Goal: Task Accomplishment & Management: Manage account settings

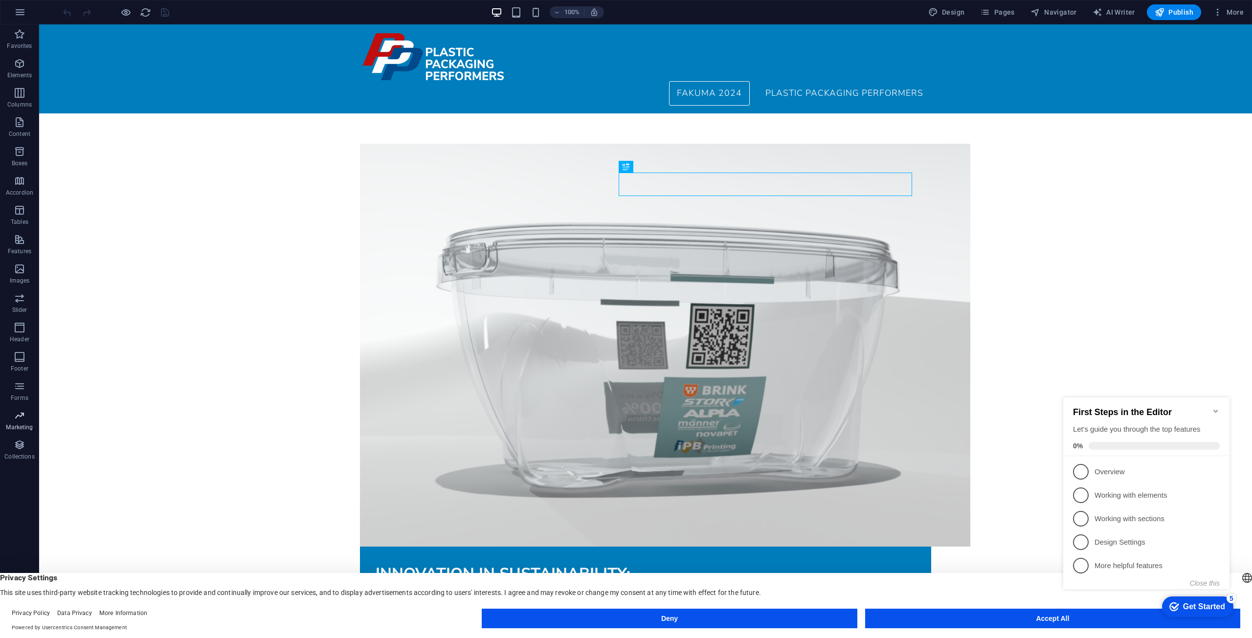
click at [29, 422] on span "Marketing" at bounding box center [19, 421] width 39 height 23
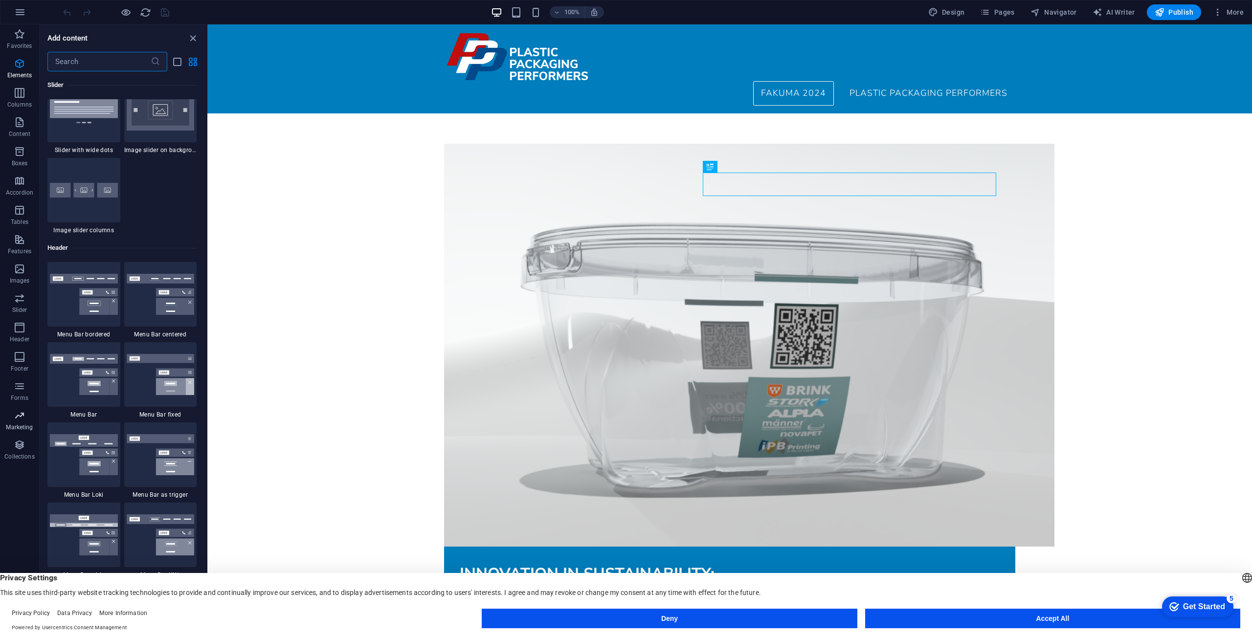
scroll to position [7964, 0]
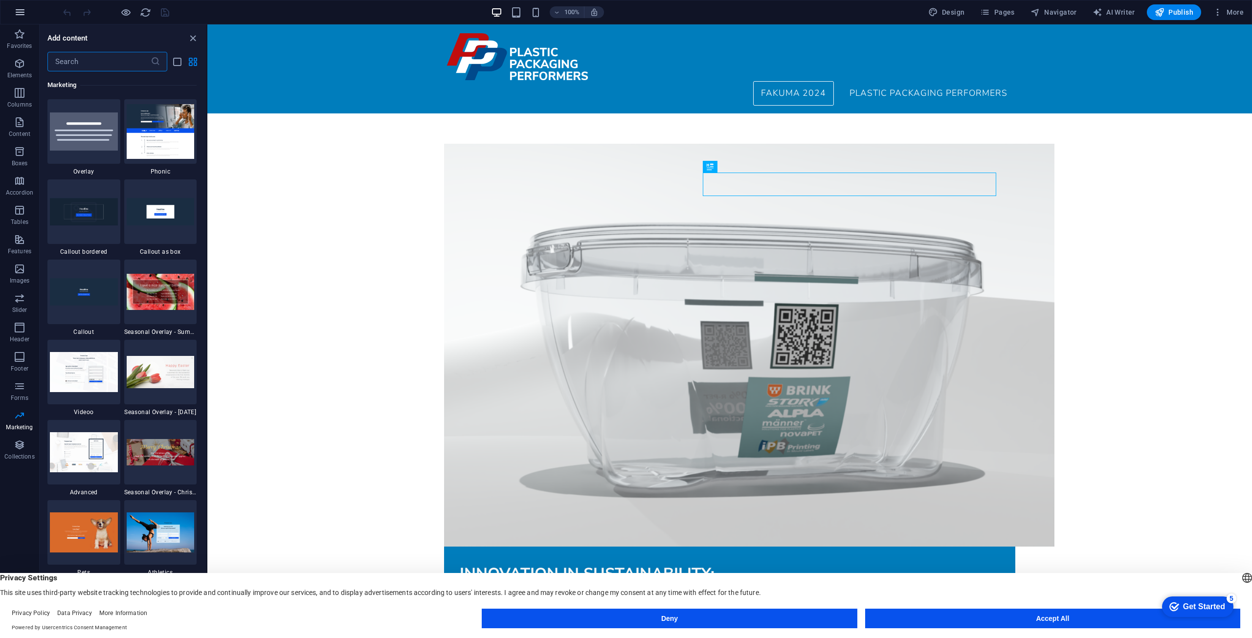
click at [22, 12] on icon "button" at bounding box center [20, 12] width 12 height 12
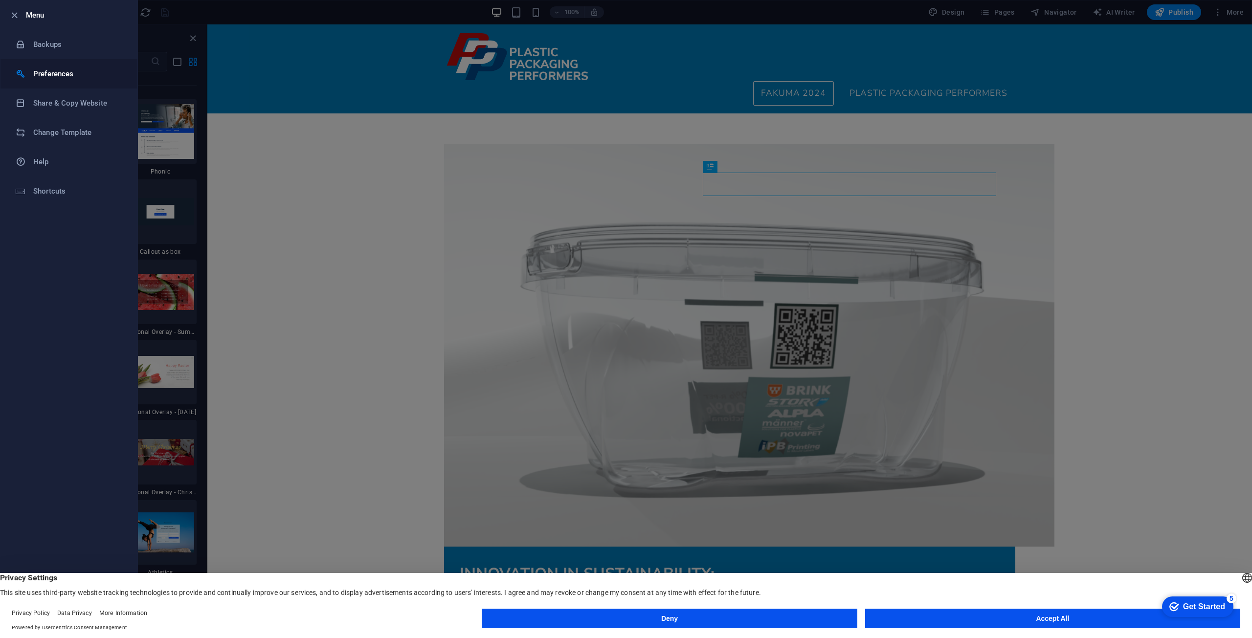
click at [68, 79] on h6 "Preferences" at bounding box center [78, 74] width 90 height 12
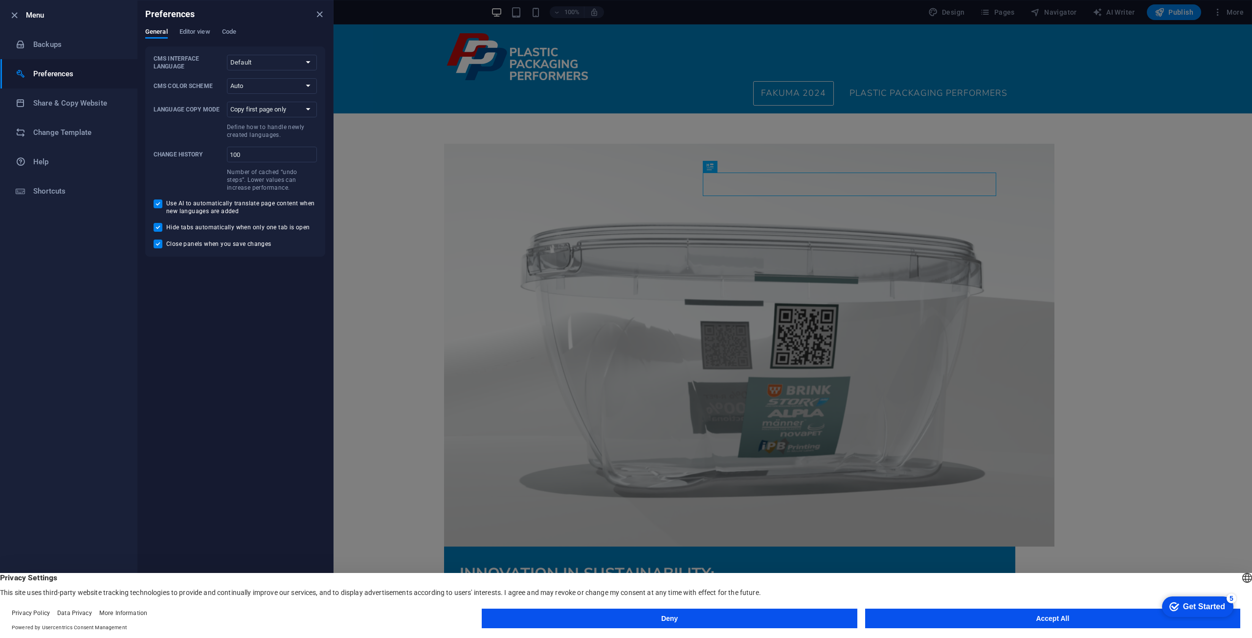
click at [240, 32] on div "General Editor view Code" at bounding box center [235, 37] width 180 height 19
click at [233, 31] on span "Code" at bounding box center [229, 33] width 14 height 14
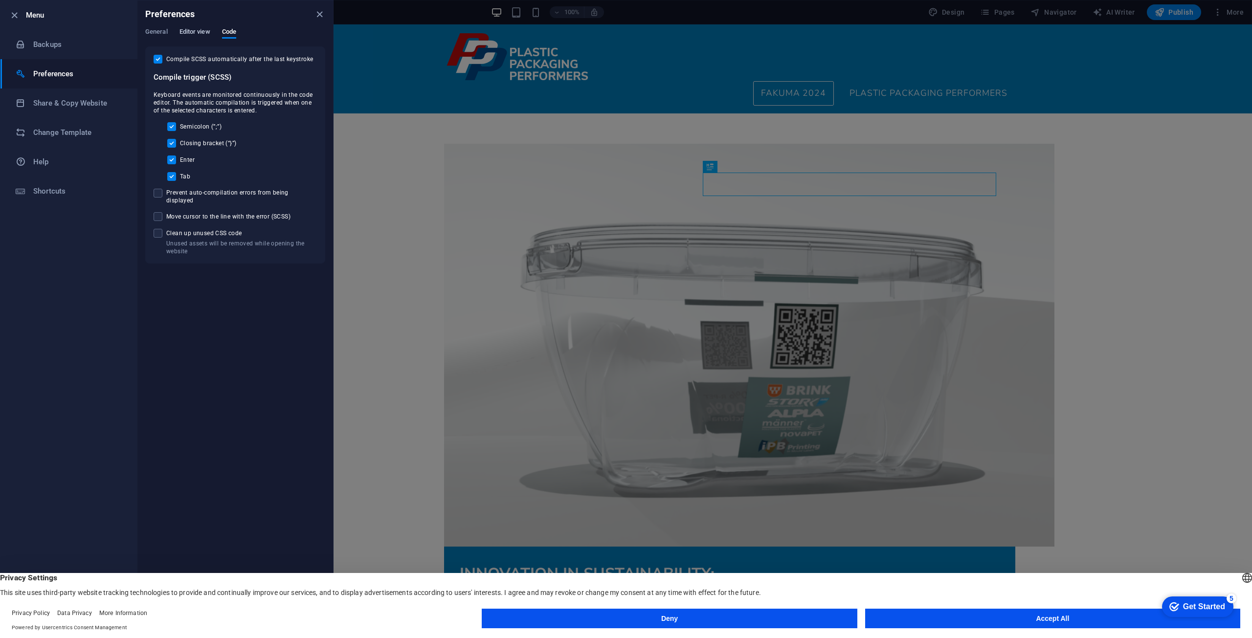
click at [209, 31] on span "Editor view" at bounding box center [194, 33] width 31 height 14
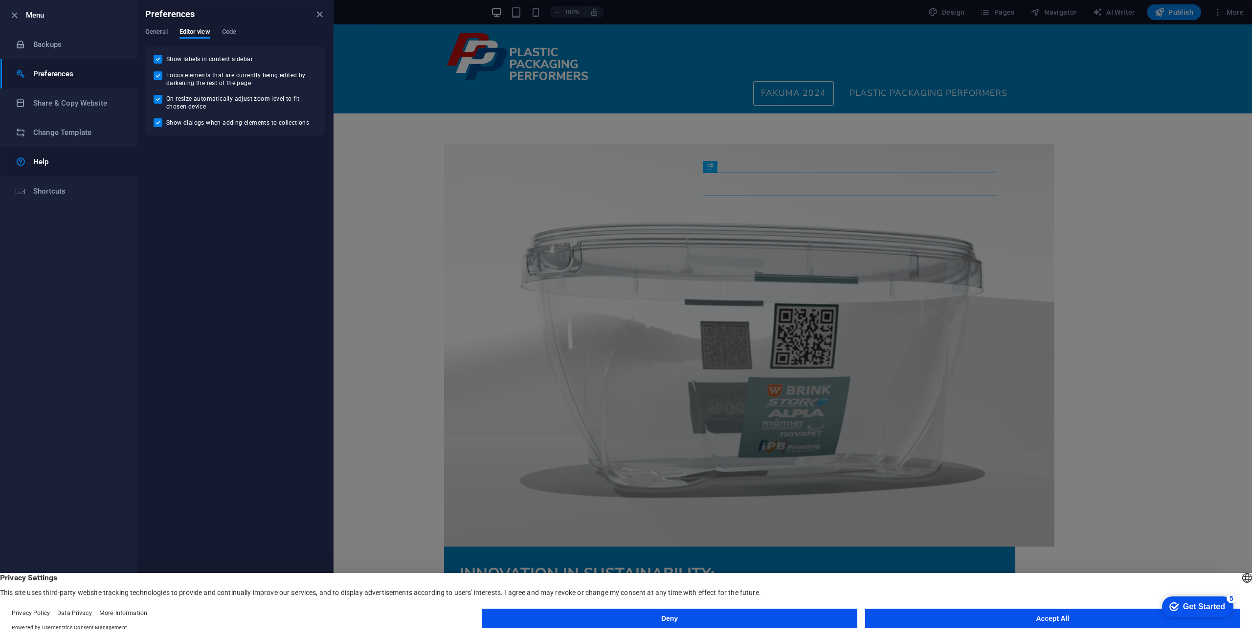
click at [55, 171] on link "Help" at bounding box center [68, 161] width 137 height 29
click at [1225, 15] on div at bounding box center [626, 319] width 1252 height 638
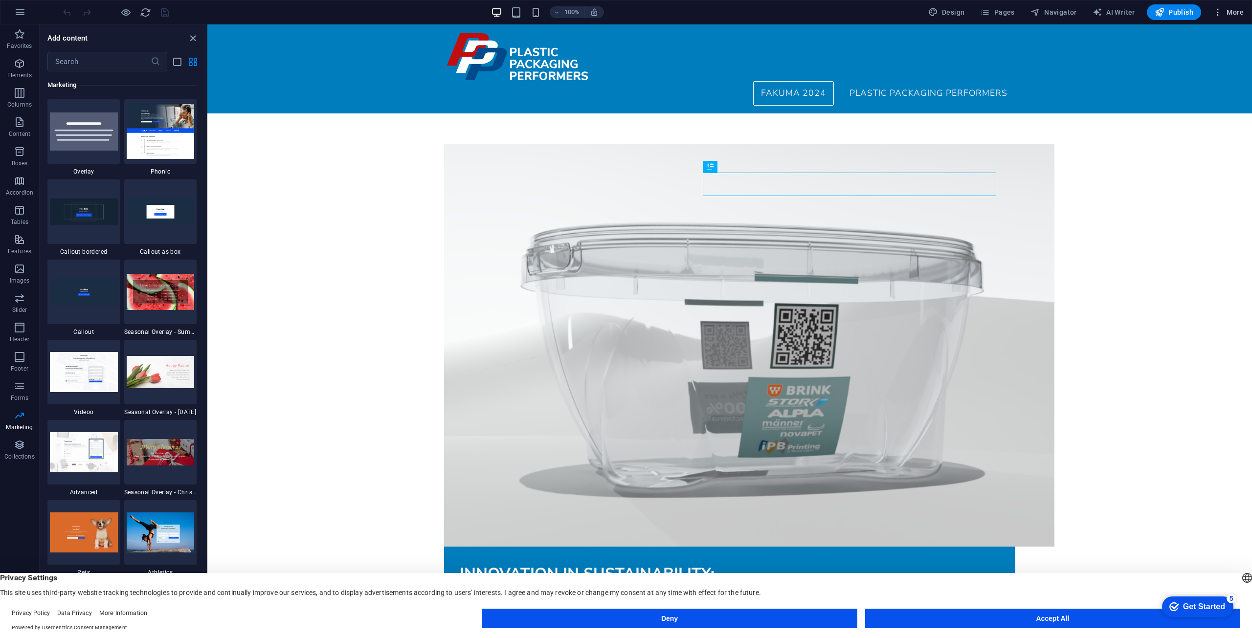
click at [1219, 12] on icon "button" at bounding box center [1218, 12] width 10 height 10
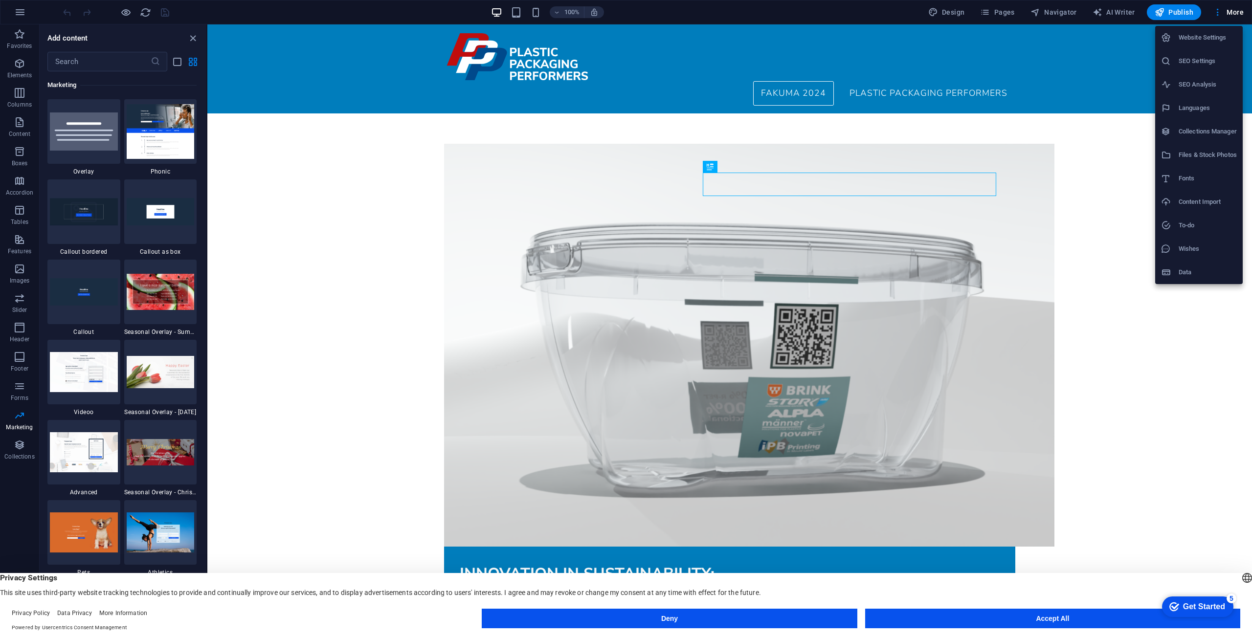
click at [1198, 64] on h6 "SEO Settings" at bounding box center [1207, 61] width 58 height 12
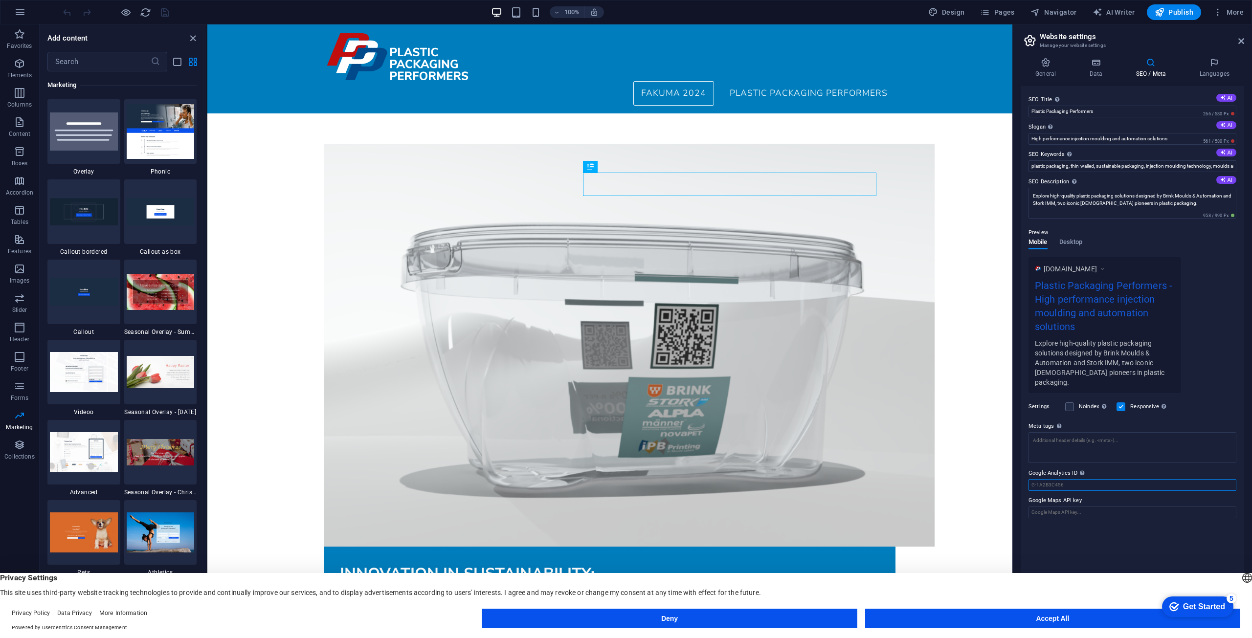
click at [1073, 479] on input "Google Analytics ID Please only add the Google Analytics ID. We automatically i…" at bounding box center [1132, 485] width 208 height 12
paste input "G-1VMS8KD0BD"
drag, startPoint x: 1248, startPoint y: 501, endPoint x: 973, endPoint y: 476, distance: 276.4
click at [1039, 479] on input "G-1VMS8KD0BD" at bounding box center [1132, 485] width 208 height 12
type input "G-1VMS8KD0BD"
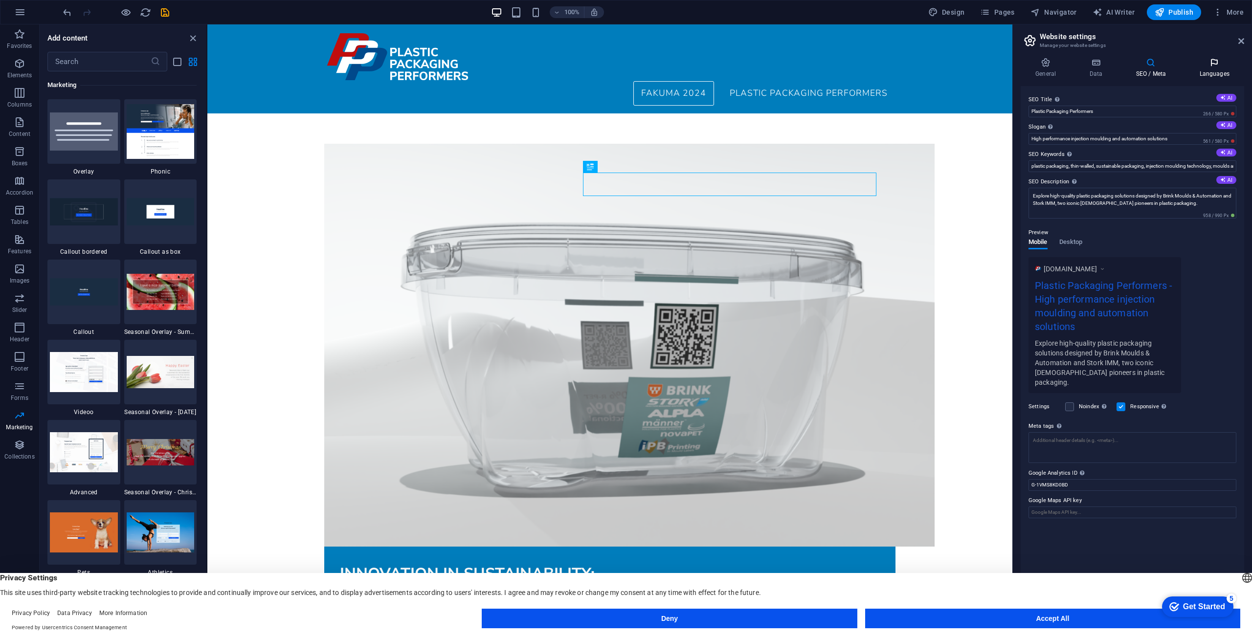
click at [1228, 76] on h4 "Languages" at bounding box center [1214, 68] width 60 height 21
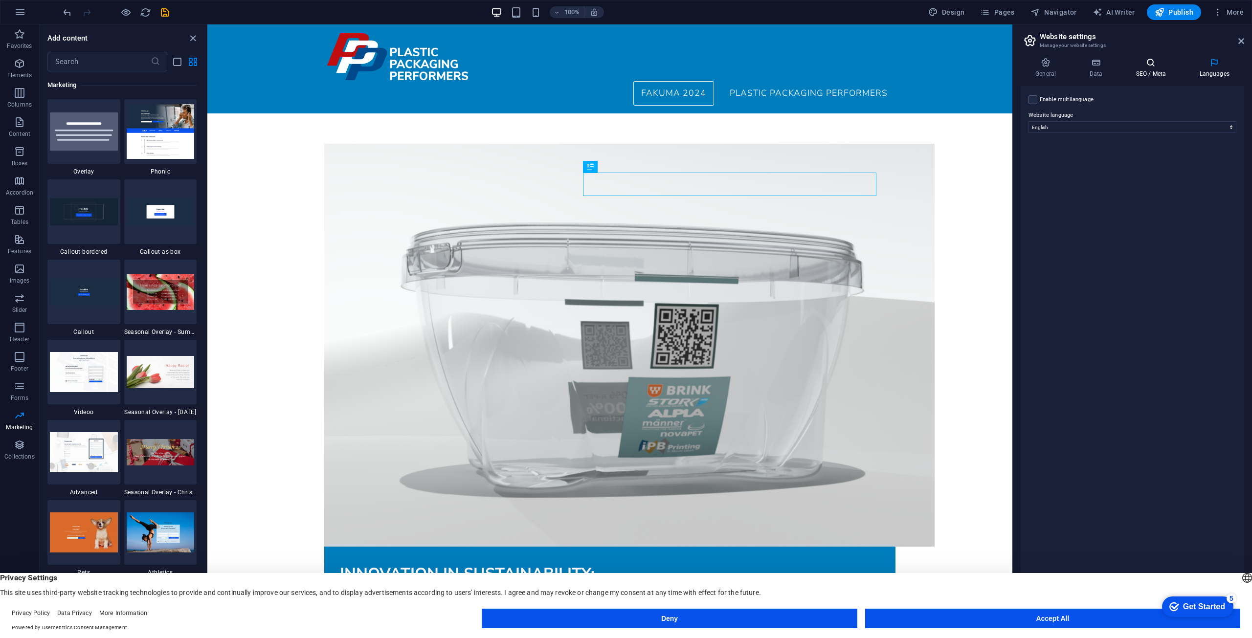
click at [1147, 68] on h4 "SEO / Meta" at bounding box center [1153, 68] width 64 height 21
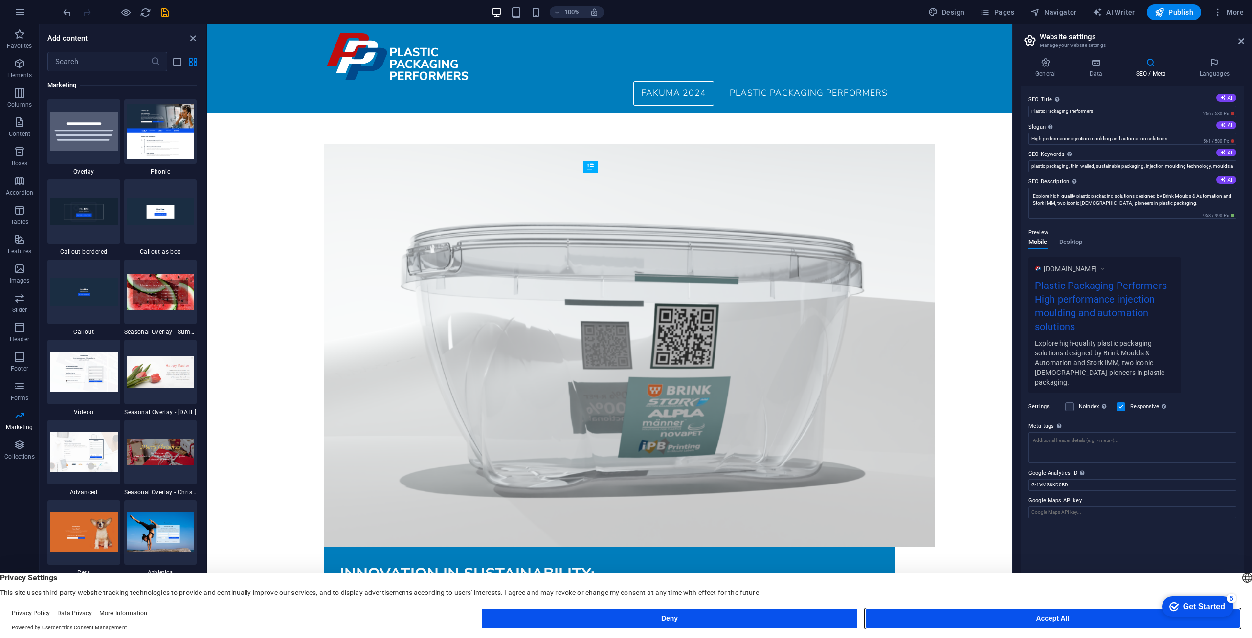
click at [1081, 618] on button "Accept All" at bounding box center [1052, 619] width 375 height 20
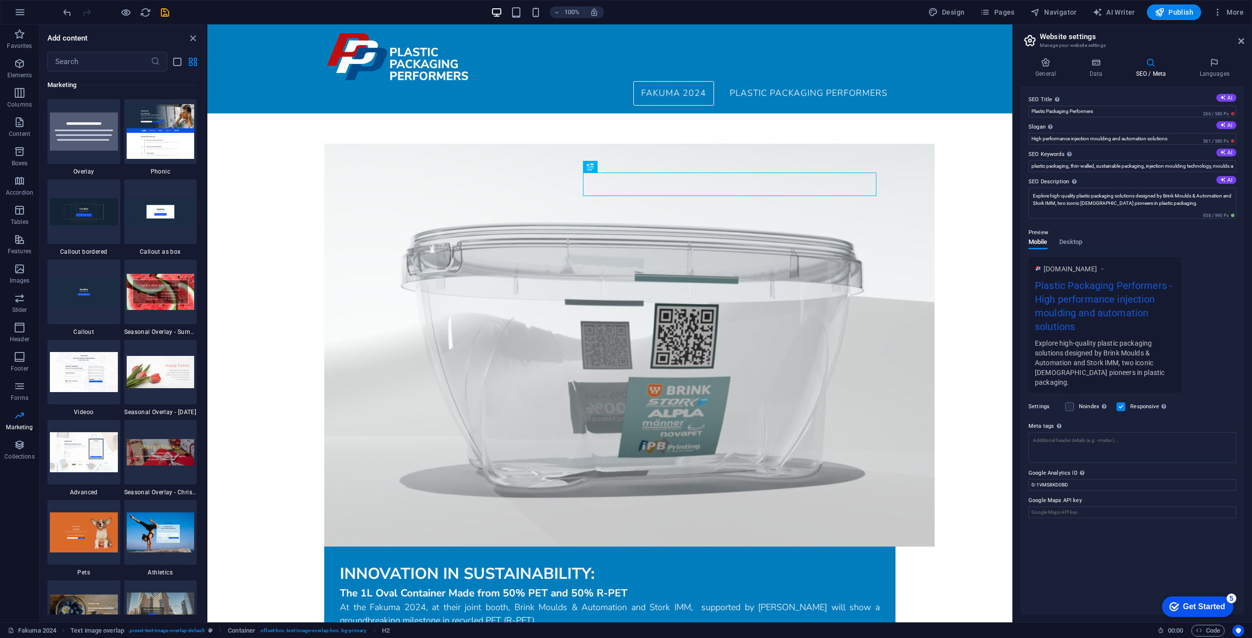
click at [1222, 612] on div "checkmark Get Started 5" at bounding box center [1197, 607] width 71 height 21
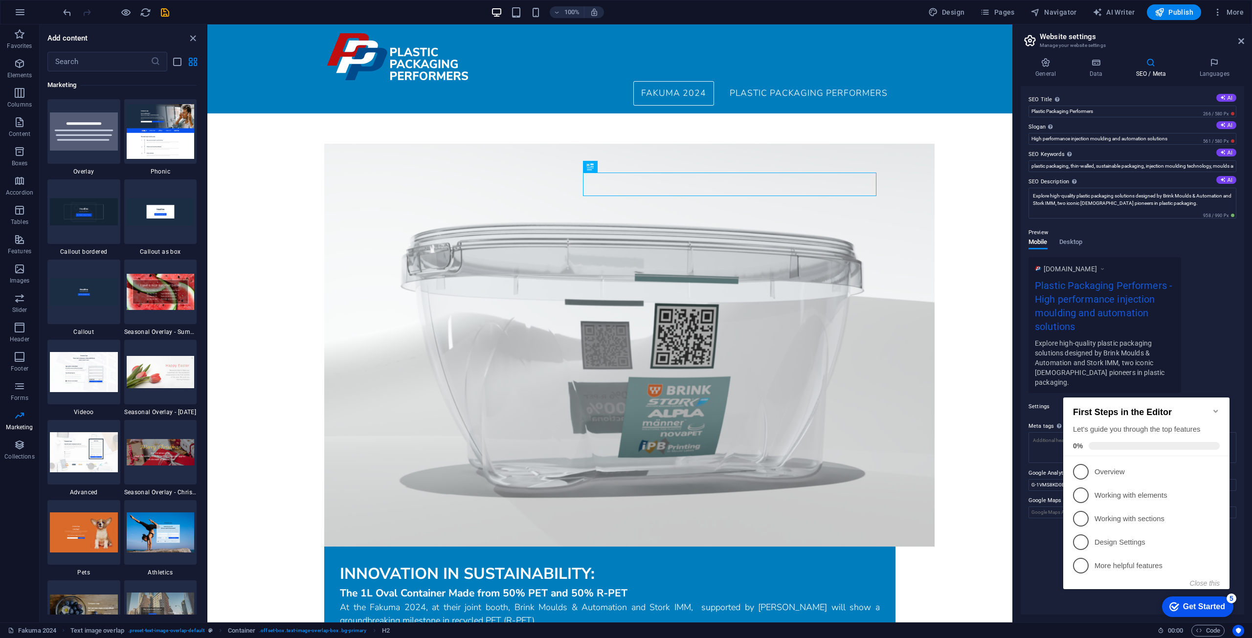
click at [1222, 612] on div "checkmark Get Started 5" at bounding box center [1197, 607] width 71 height 21
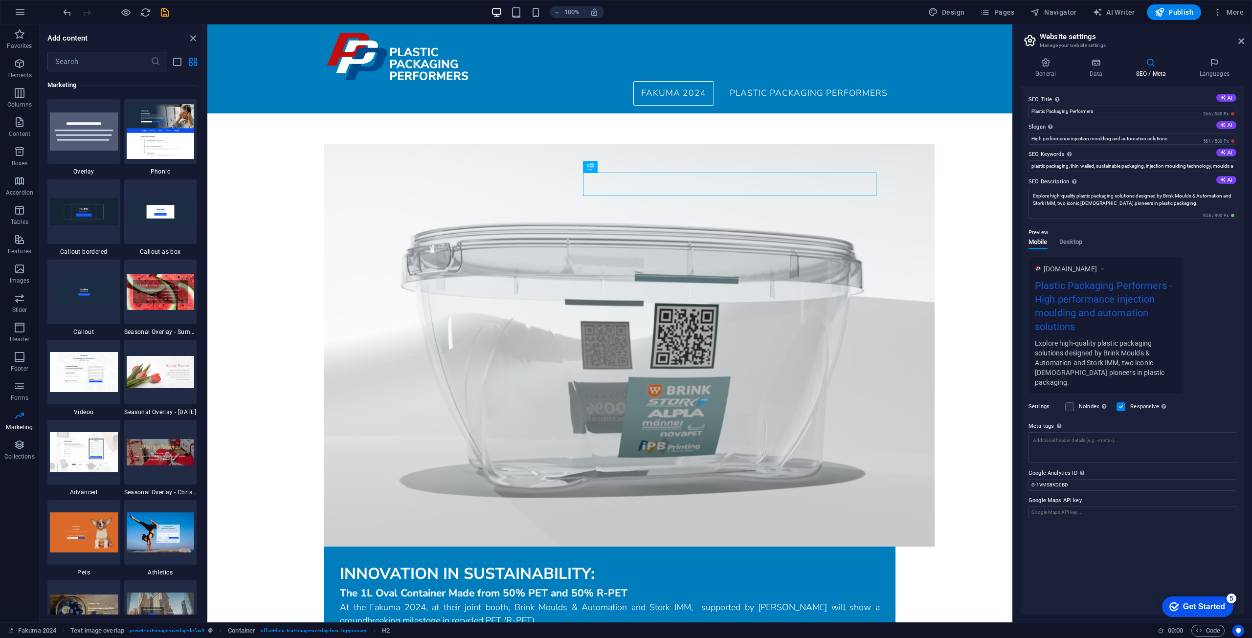
click at [1099, 571] on div "SEO Title The title of your website - make it something that stands out in sear…" at bounding box center [1131, 350] width 223 height 529
click at [1231, 12] on span "More" at bounding box center [1228, 12] width 31 height 10
click at [1204, 90] on li "SEO Analysis" at bounding box center [1199, 84] width 88 height 23
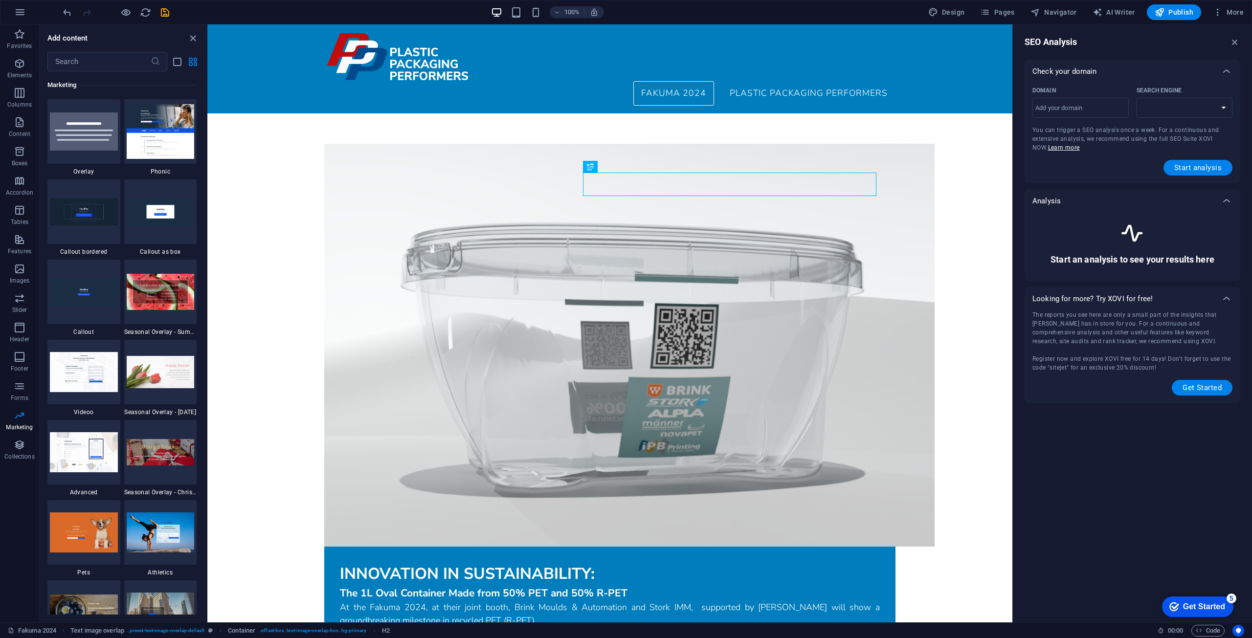
select select "[DOMAIN_NAME]"
click at [1197, 167] on span "Start analysis" at bounding box center [1197, 168] width 47 height 8
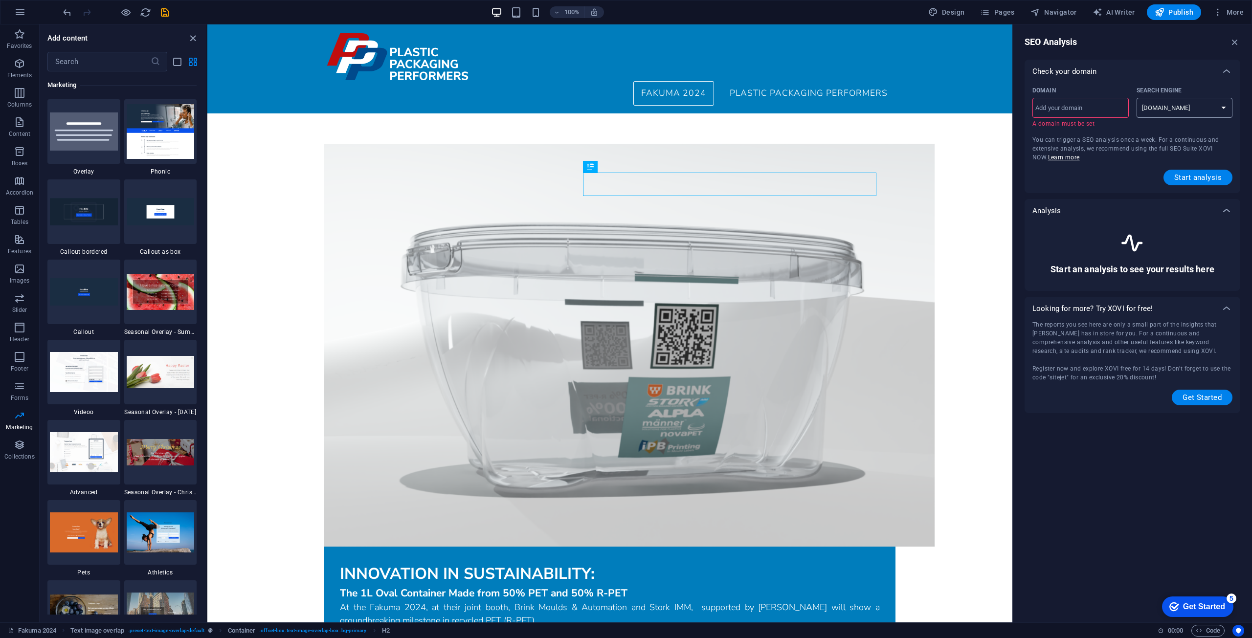
click at [1175, 109] on select "[DOMAIN_NAME] [DOMAIN_NAME] [DOMAIN_NAME] [DOMAIN_NAME] [DOMAIN_NAME] [DOMAIN_N…" at bounding box center [1184, 108] width 96 height 20
click at [1079, 114] on input "Domain ​ A domain must be set" at bounding box center [1080, 108] width 96 height 16
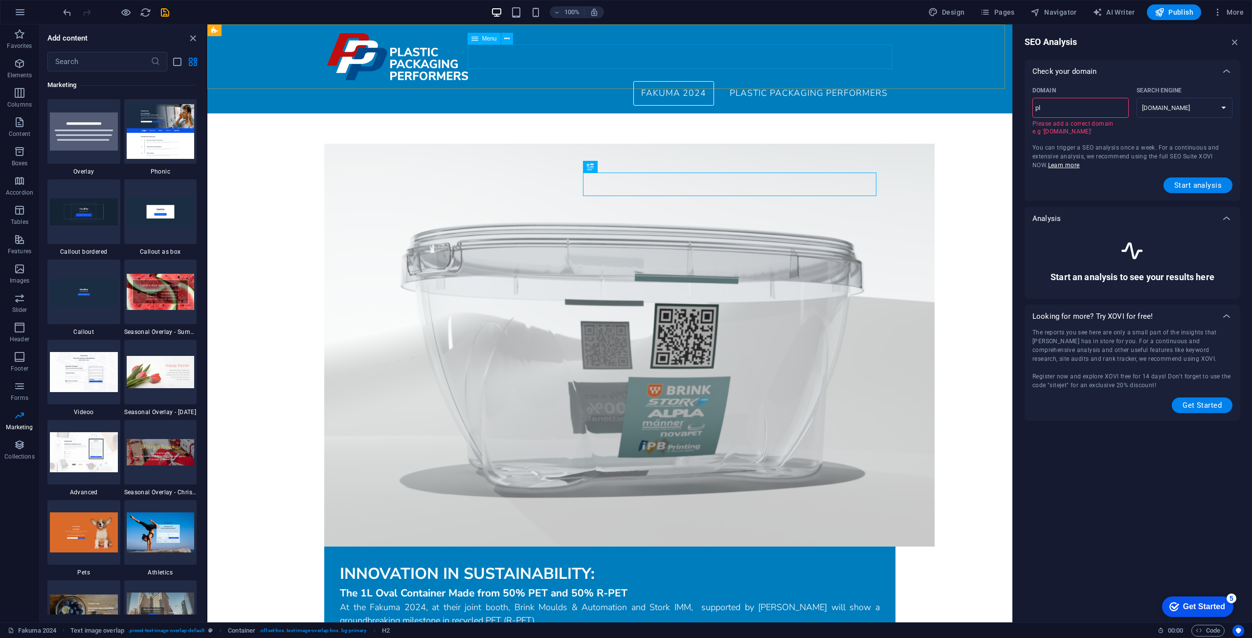
type input "p"
type input "[DOMAIN_NAME]"
select select "[DOMAIN_NAME]"
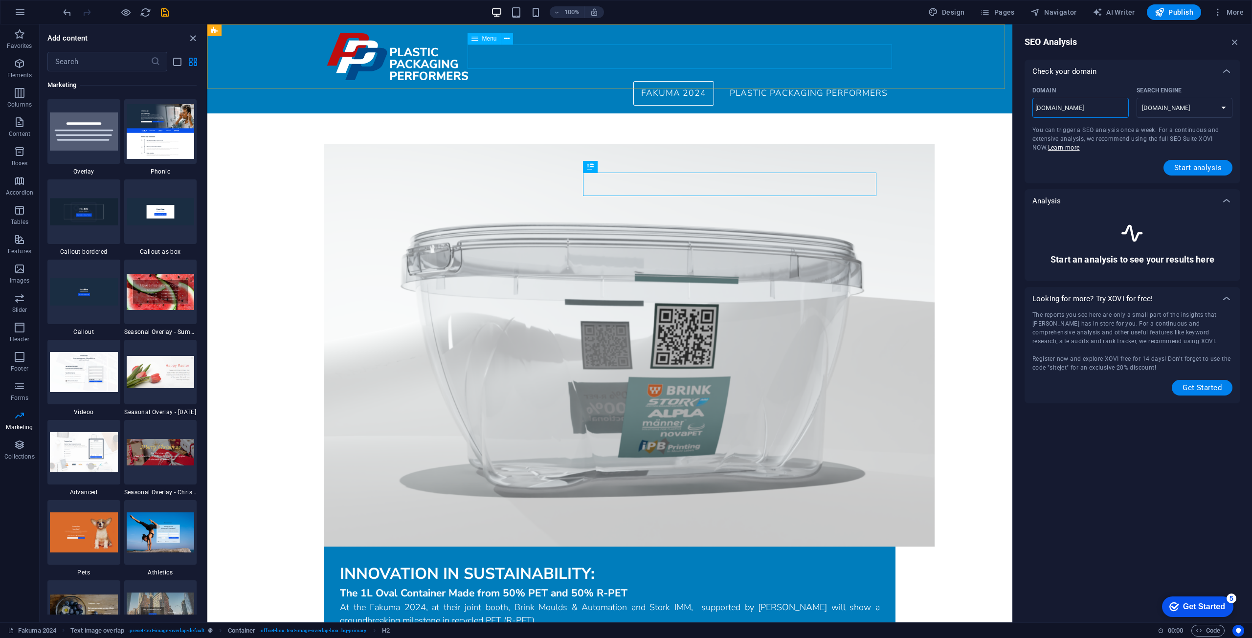
type input "[DOMAIN_NAME]"
select select "[DOMAIN_NAME]"
type input "[DOMAIN_NAME]"
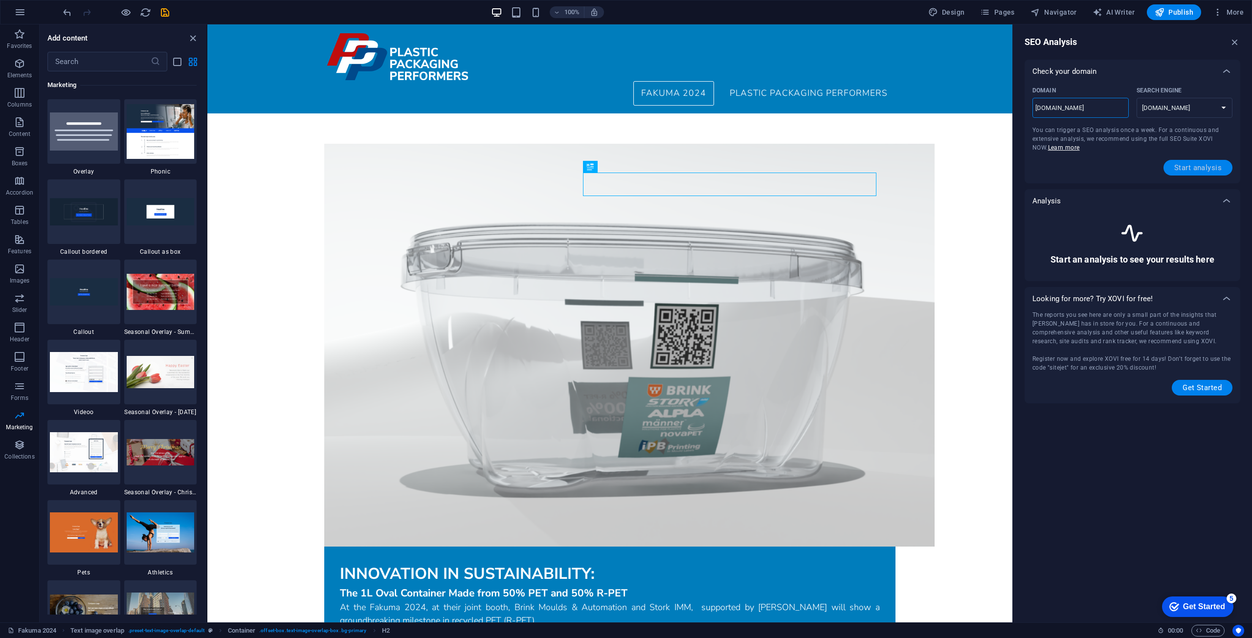
click at [1207, 171] on span "Start analysis" at bounding box center [1197, 168] width 47 height 8
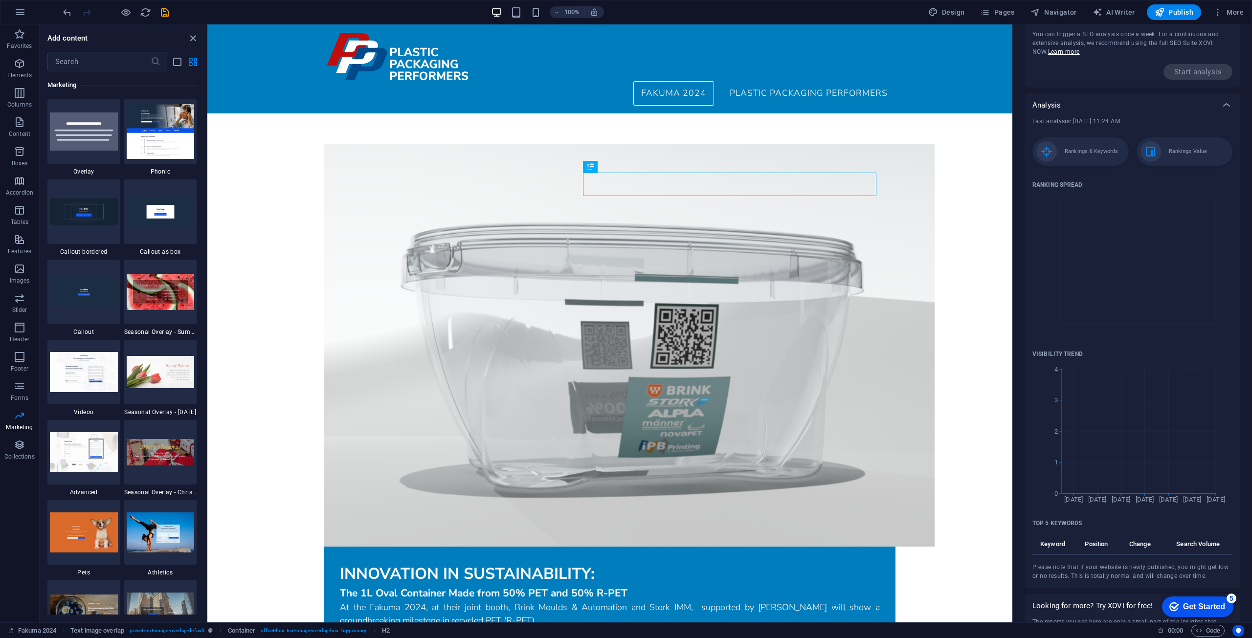
scroll to position [184, 0]
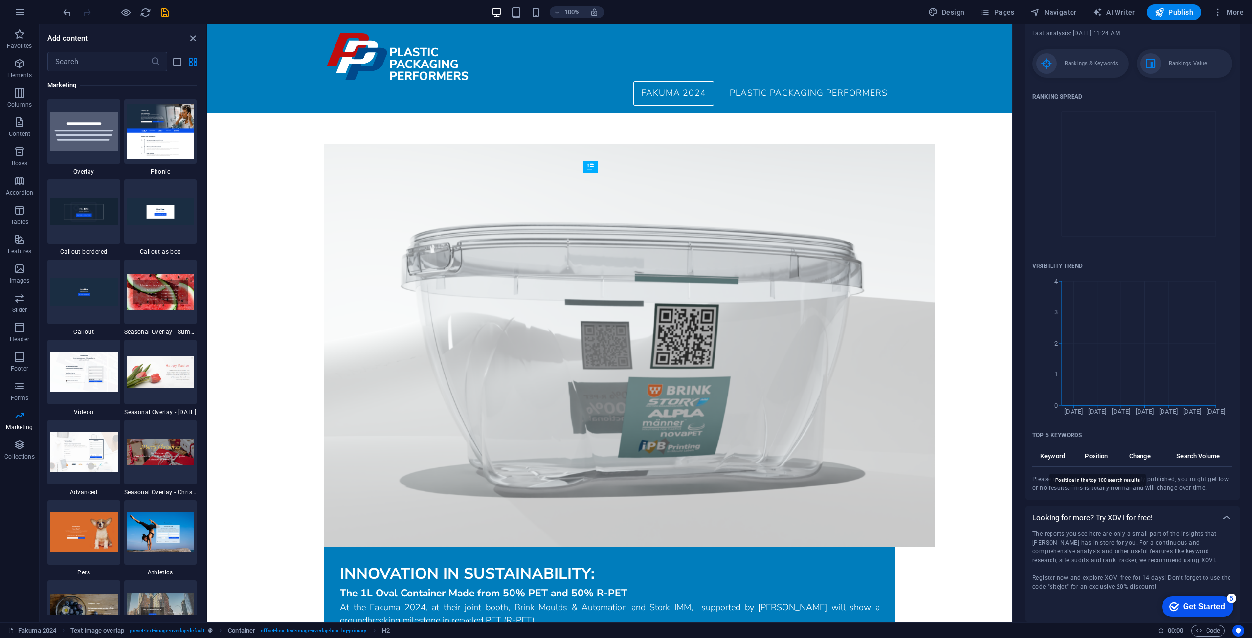
click at [1100, 451] on th "Position" at bounding box center [1099, 458] width 36 height 17
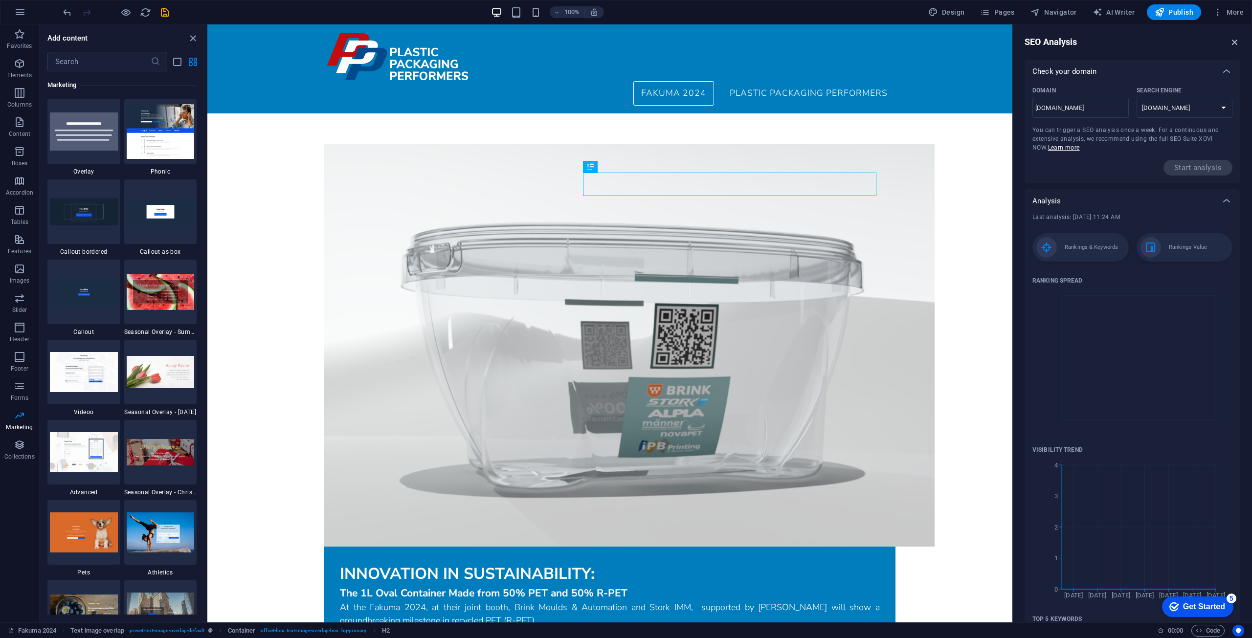
click at [1232, 45] on icon "button" at bounding box center [1234, 42] width 11 height 11
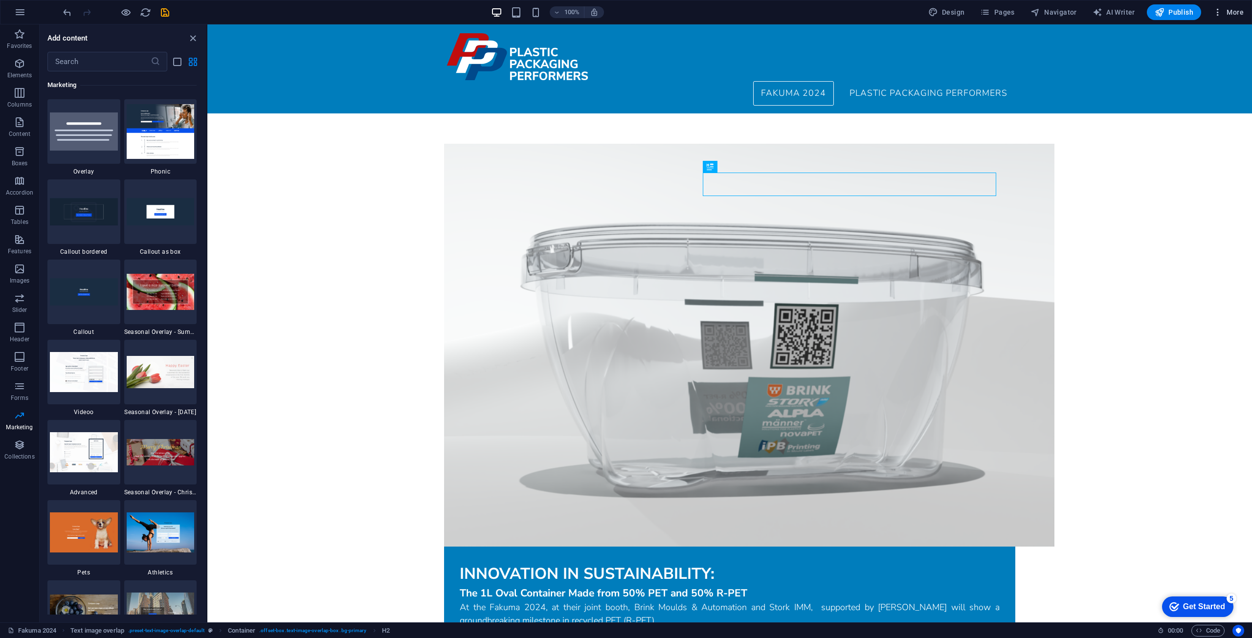
click at [1235, 5] on button "More" at bounding box center [1228, 12] width 39 height 16
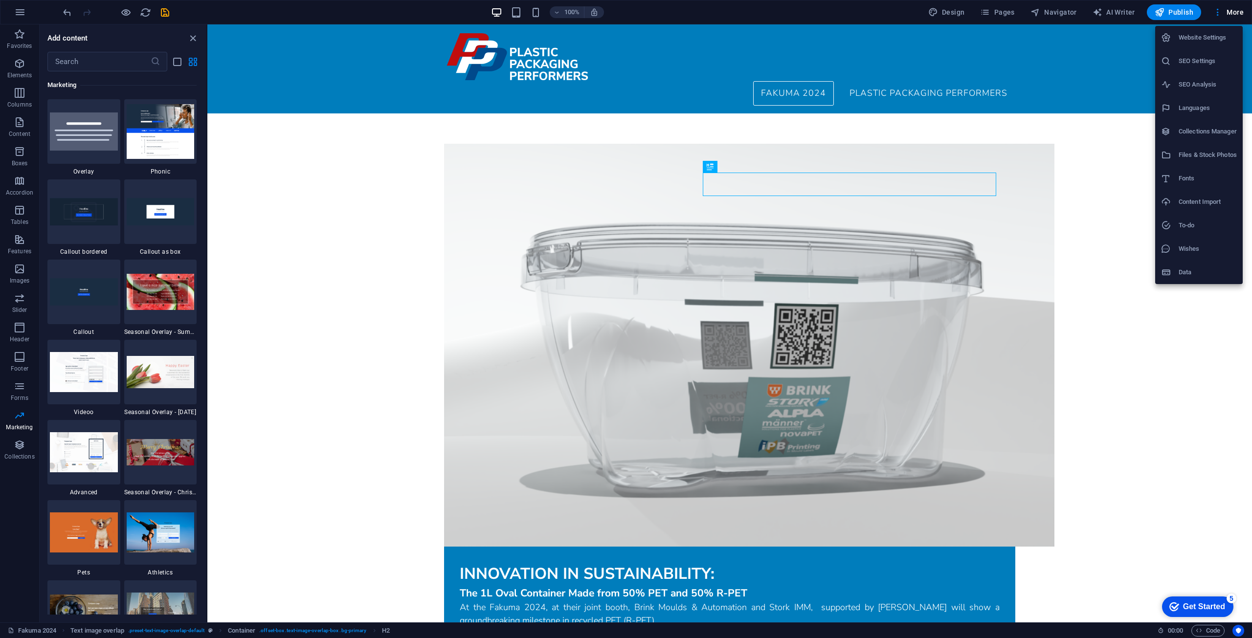
click at [1197, 83] on h6 "SEO Analysis" at bounding box center [1207, 85] width 58 height 12
select select "[DOMAIN_NAME]"
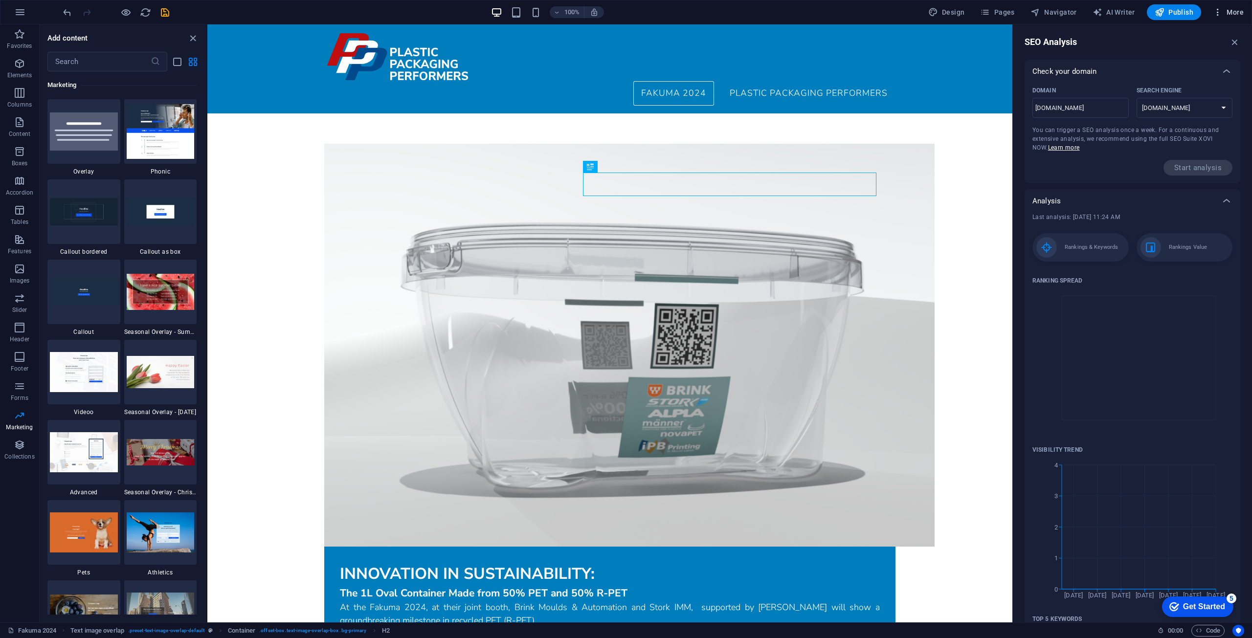
click at [1235, 6] on button "More" at bounding box center [1228, 12] width 39 height 16
click at [1200, 64] on h6 "SEO Settings" at bounding box center [1207, 61] width 58 height 12
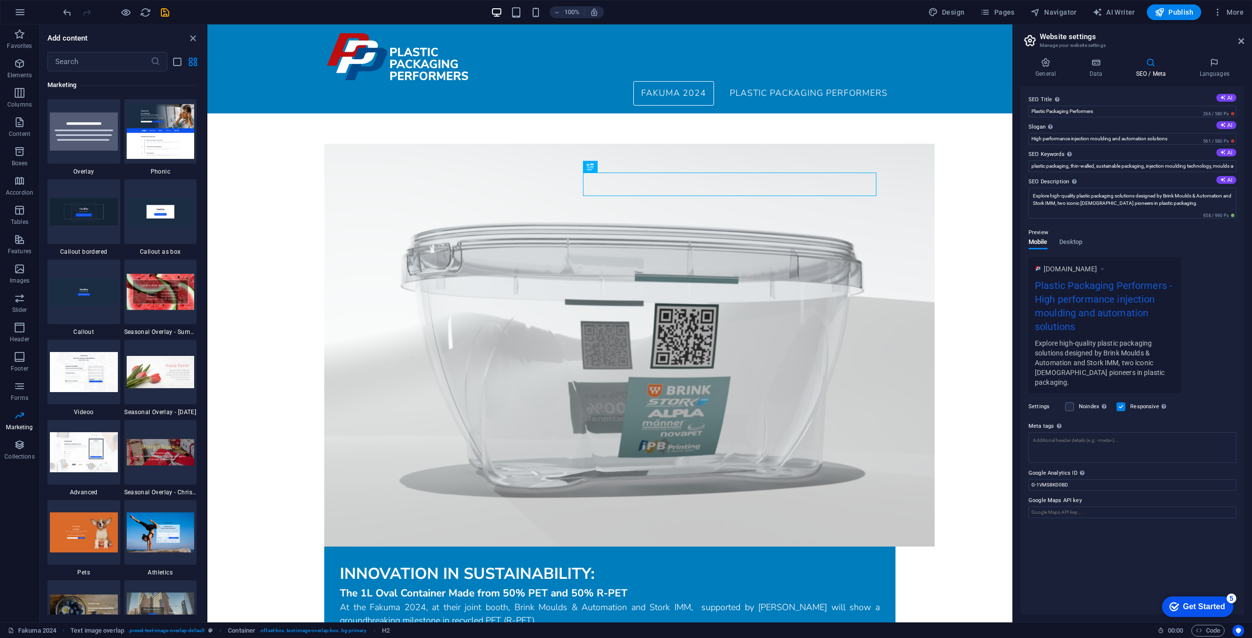
click at [1228, 305] on div "[DOMAIN_NAME] Plastic Packaging Performers - High performance injection mouldin…" at bounding box center [1132, 325] width 208 height 136
click at [1077, 534] on div "SEO Title The title of your website - make it something that stands out in sear…" at bounding box center [1131, 350] width 223 height 529
click at [1193, 603] on div "Get Started" at bounding box center [1204, 606] width 42 height 9
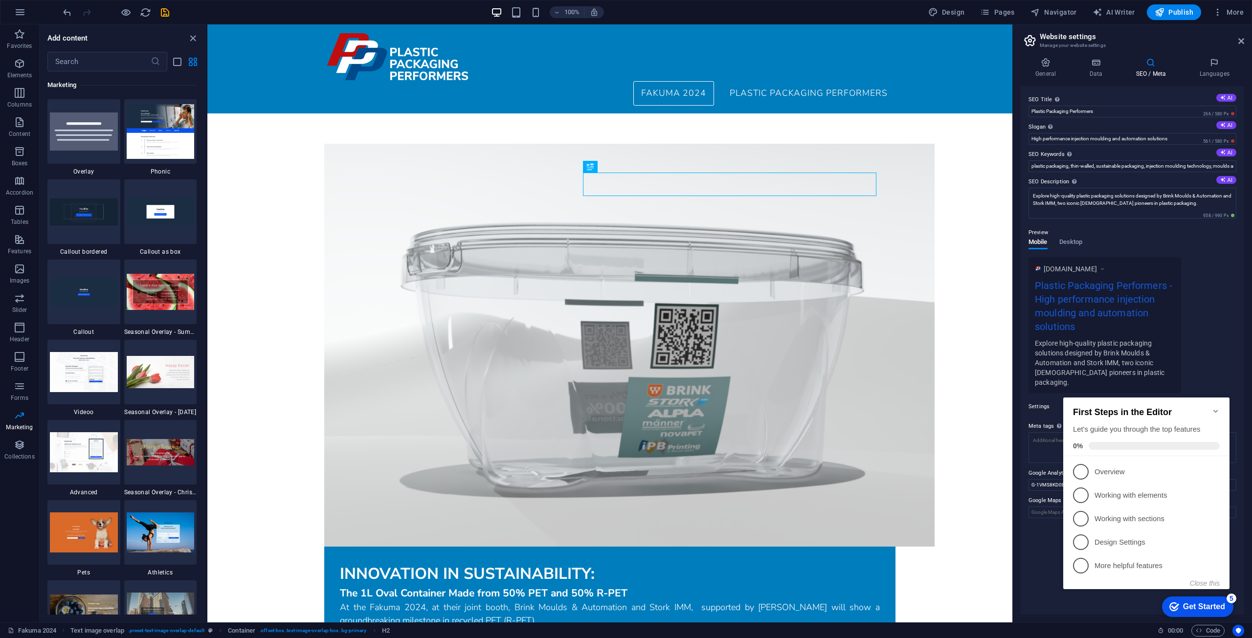
click at [1193, 603] on div "Get Started" at bounding box center [1204, 606] width 42 height 9
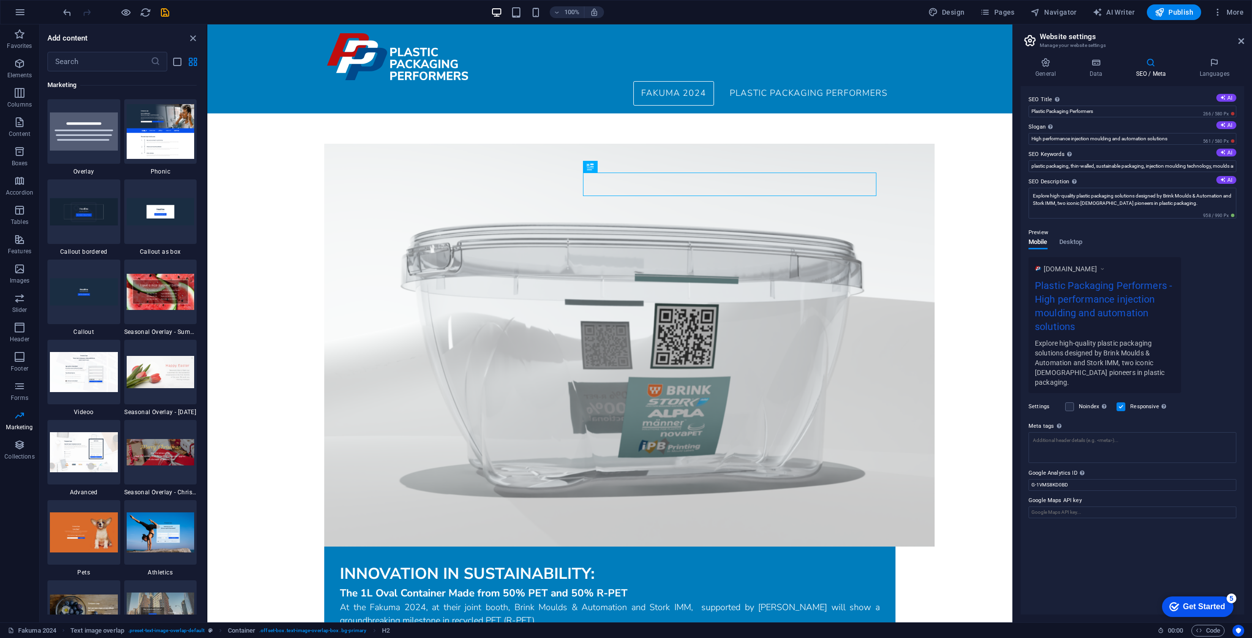
click div "checkmark Get Started 5 First Steps in the Editor Let's guide you through the t…"
click at [163, 14] on icon "save" at bounding box center [164, 12] width 11 height 11
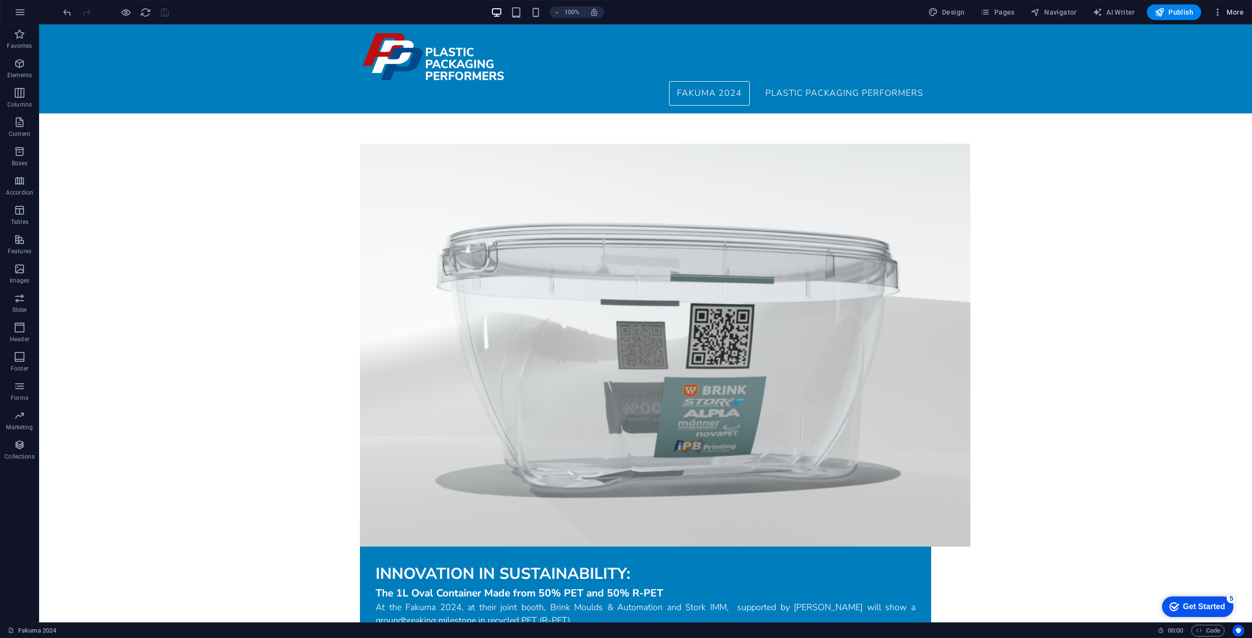
click at [1230, 8] on span "More" at bounding box center [1228, 12] width 31 height 10
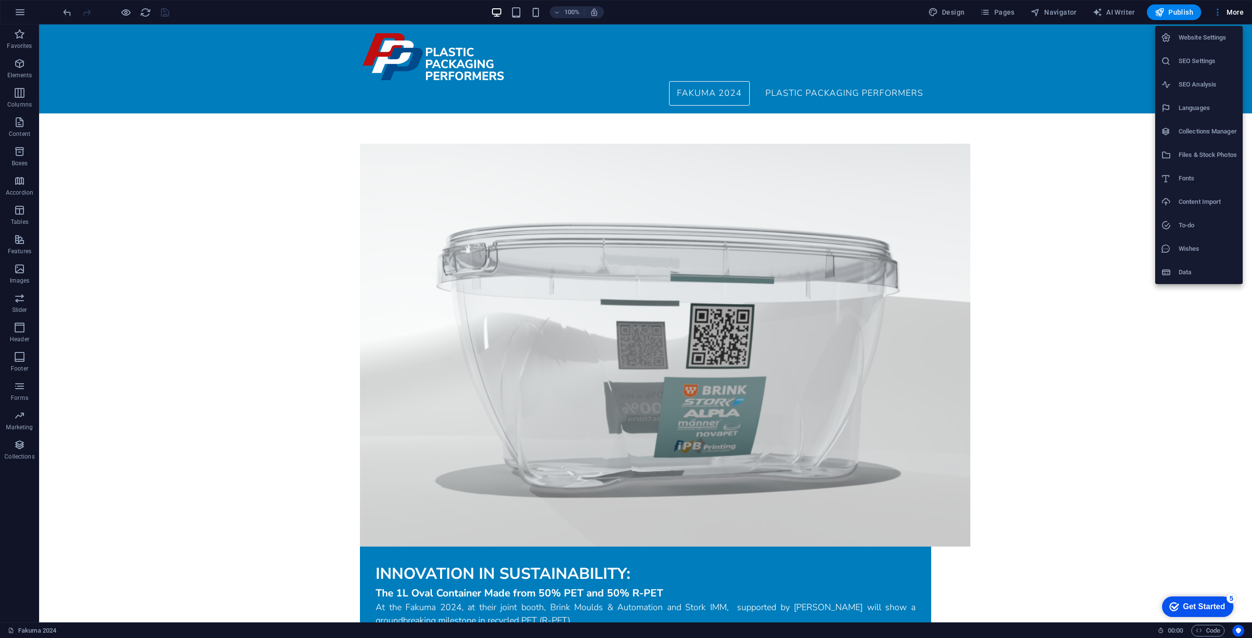
click at [1204, 63] on h6 "SEO Settings" at bounding box center [1207, 61] width 58 height 12
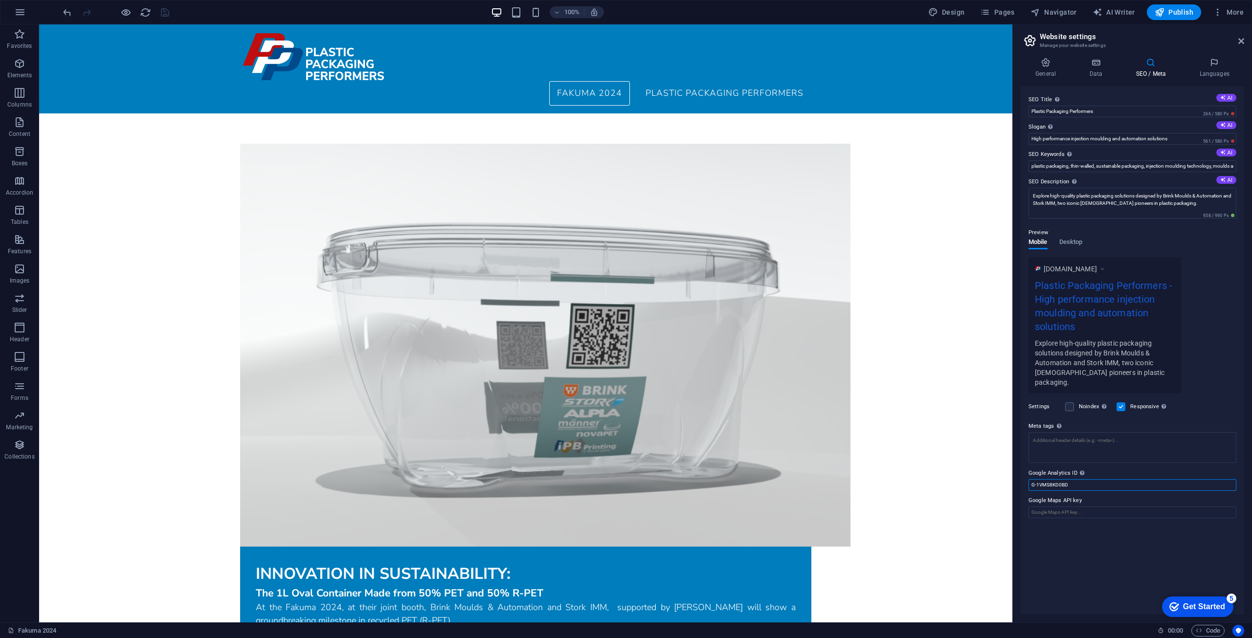
click at [1103, 479] on input "G-1VMS8KD0BD" at bounding box center [1132, 485] width 208 height 12
paste input "G-1VMS8KD0BD"
type input "G-1VMS8KD0BD"
drag, startPoint x: 1080, startPoint y: 548, endPoint x: 1078, endPoint y: 534, distance: 14.3
click at [1080, 548] on div "SEO Title The title of your website - make it something that stands out in sear…" at bounding box center [1131, 350] width 223 height 529
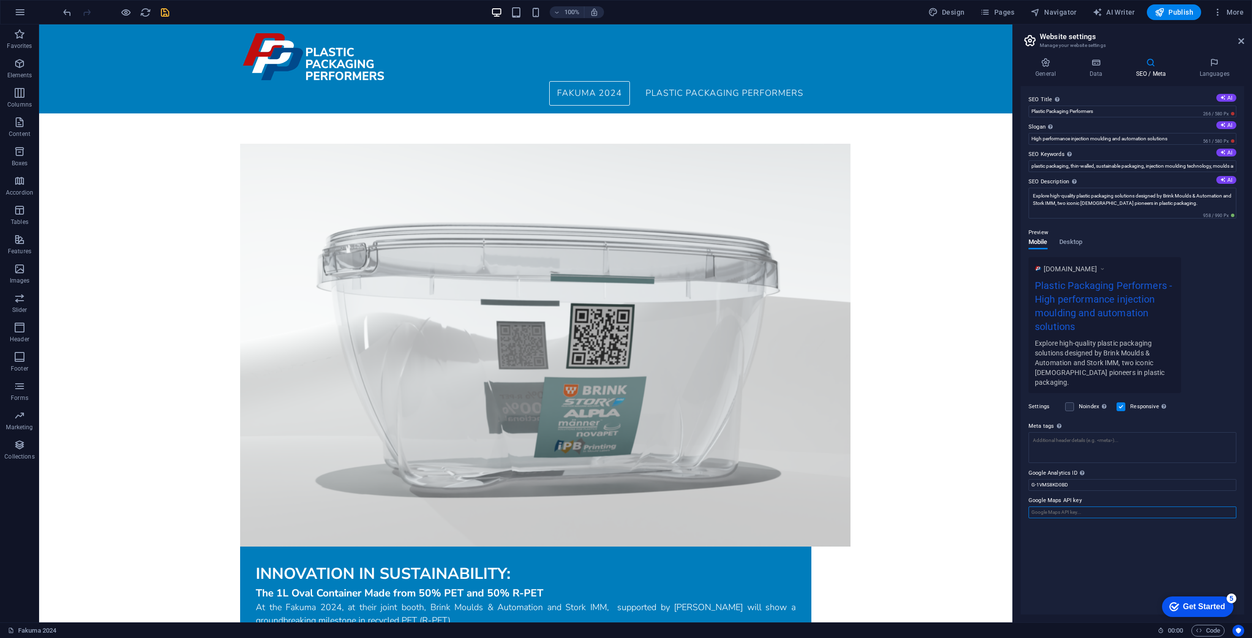
click at [1090, 507] on input "Google Maps API key" at bounding box center [1132, 513] width 208 height 12
drag, startPoint x: 1046, startPoint y: 489, endPoint x: 1090, endPoint y: 489, distance: 44.0
click at [1090, 495] on label "Google Maps API key" at bounding box center [1132, 501] width 208 height 12
click at [1090, 507] on input "Google Maps API key" at bounding box center [1132, 513] width 208 height 12
click at [1090, 495] on label "Google Maps API key" at bounding box center [1132, 501] width 208 height 12
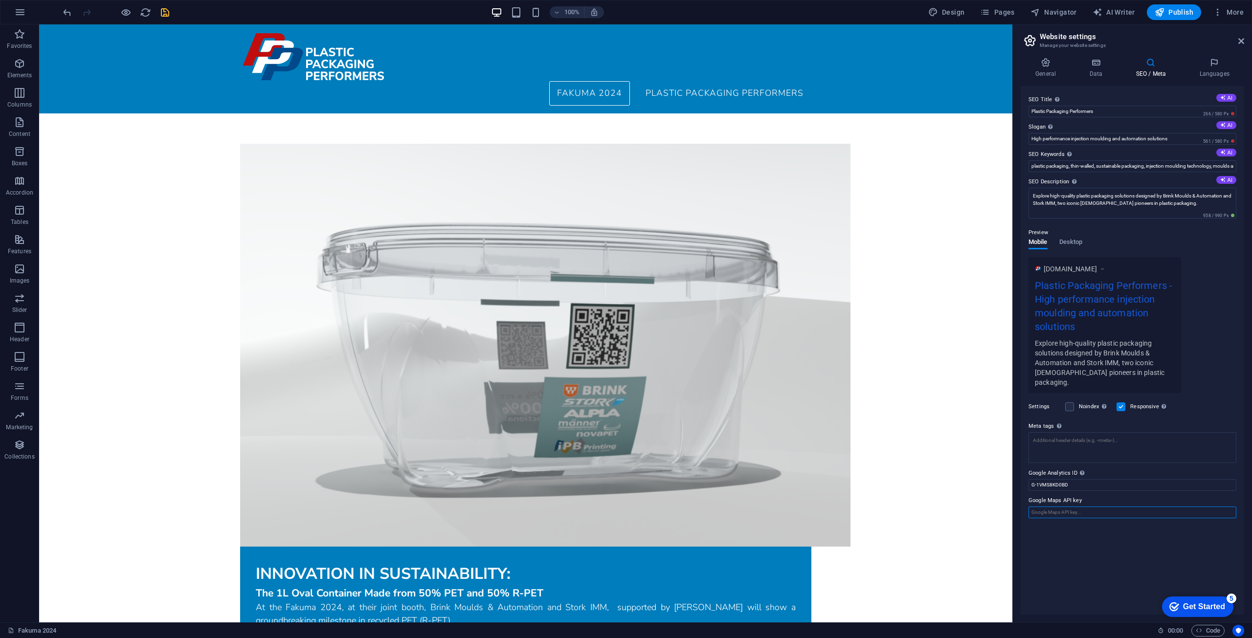
click at [1090, 507] on input "Google Maps API key" at bounding box center [1132, 513] width 208 height 12
click at [1084, 507] on input "Google Maps API key" at bounding box center [1132, 513] width 208 height 12
click at [1127, 479] on input "G-1VMS8KD0BD" at bounding box center [1132, 485] width 208 height 12
click at [1137, 432] on textarea "Meta tags Enter HTML code here that will be placed inside the tags of your webs…" at bounding box center [1132, 447] width 208 height 31
click at [1050, 67] on h4 "General" at bounding box center [1047, 68] width 54 height 21
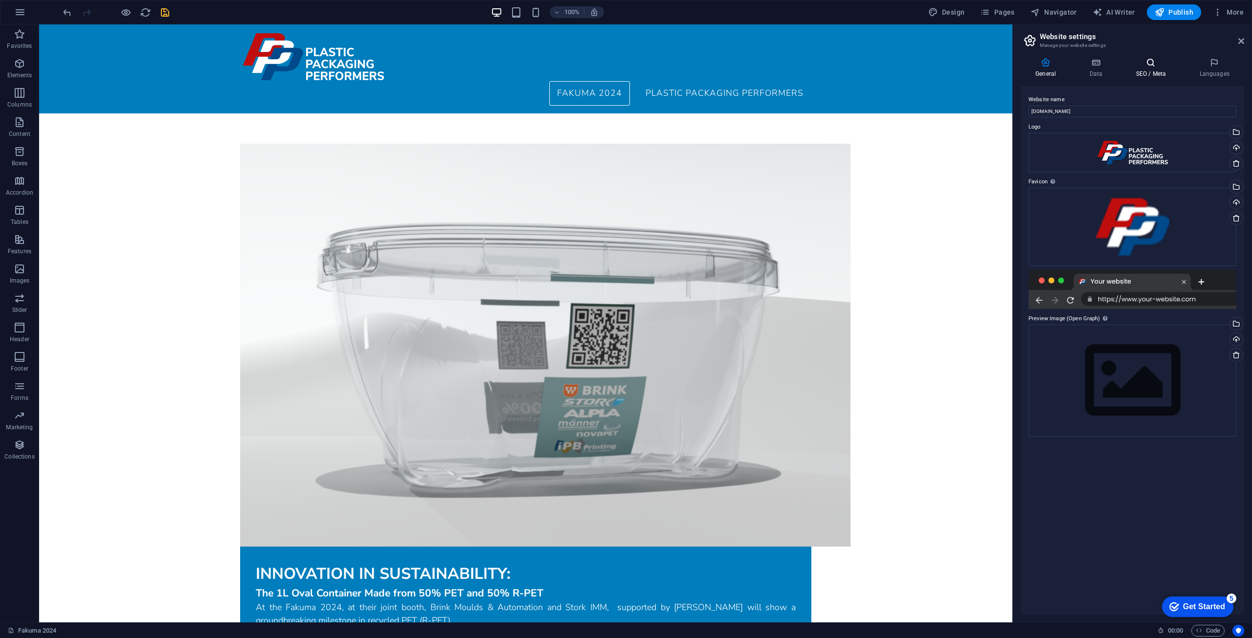
click at [1150, 69] on h4 "SEO / Meta" at bounding box center [1153, 68] width 64 height 21
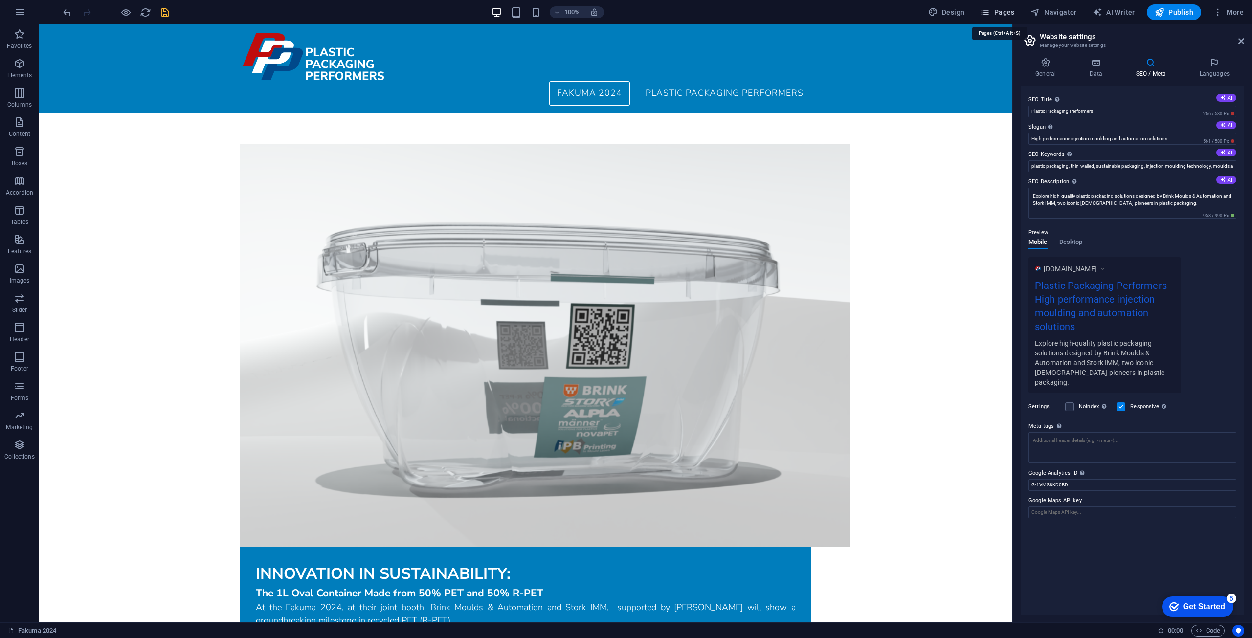
click at [1011, 13] on span "Pages" at bounding box center [997, 12] width 34 height 10
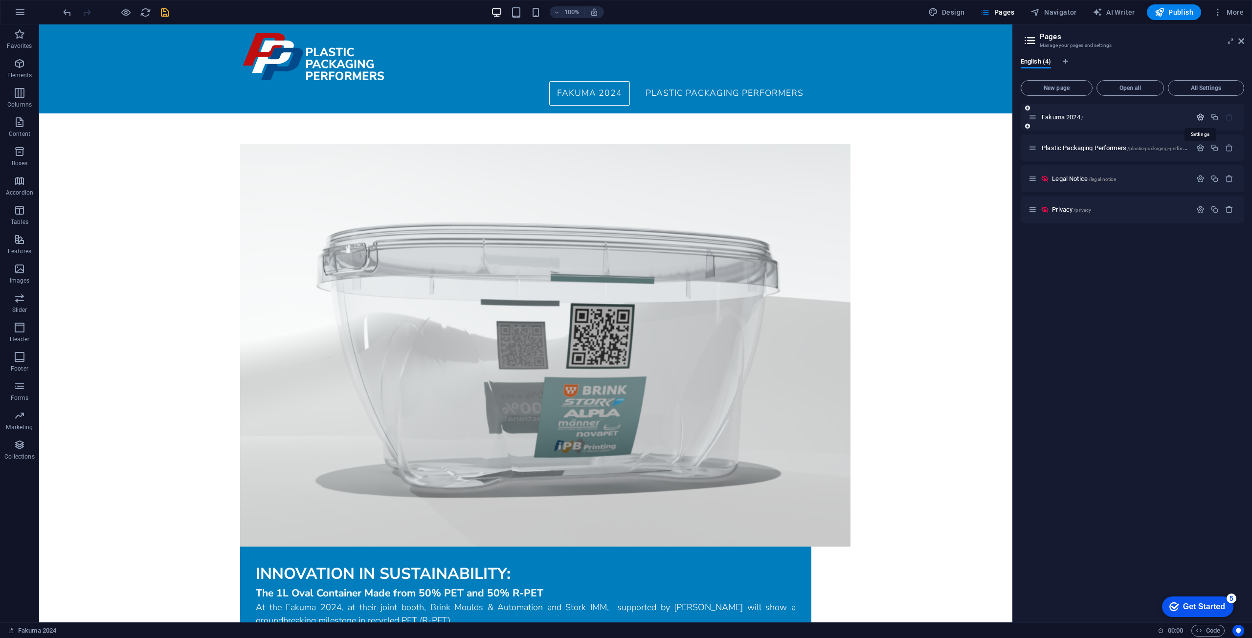
click at [1201, 117] on icon "button" at bounding box center [1200, 117] width 8 height 8
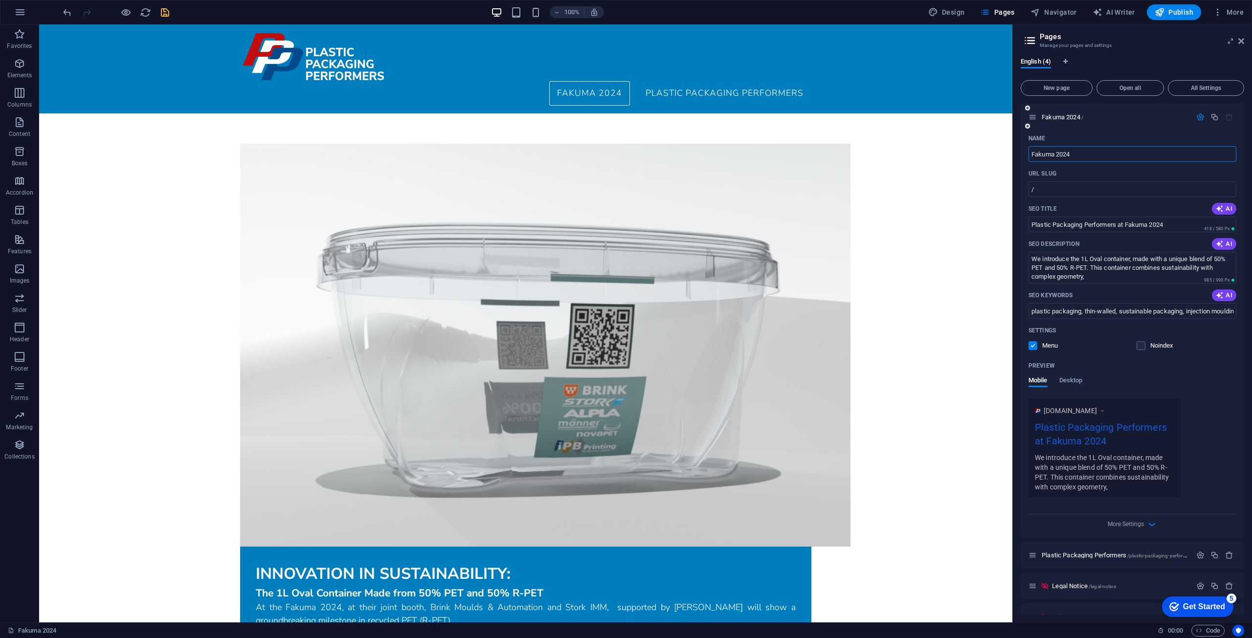
scroll to position [20, 0]
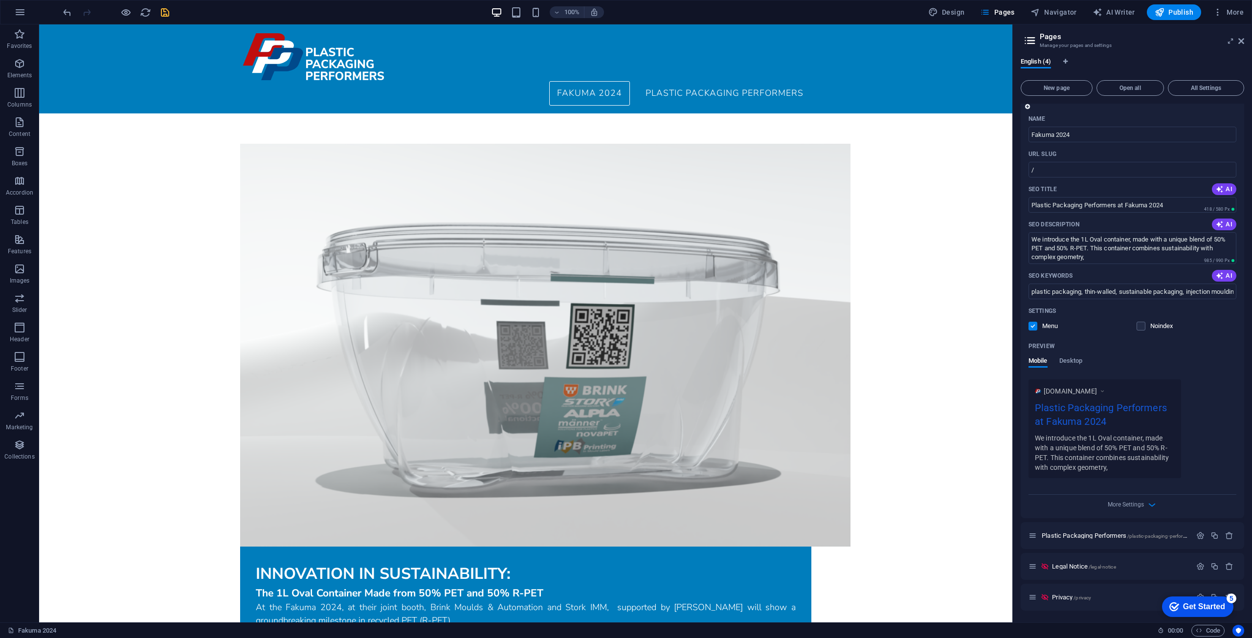
click at [1143, 507] on div "More Settings" at bounding box center [1132, 503] width 208 height 16
click at [1154, 504] on icon "button" at bounding box center [1151, 504] width 11 height 11
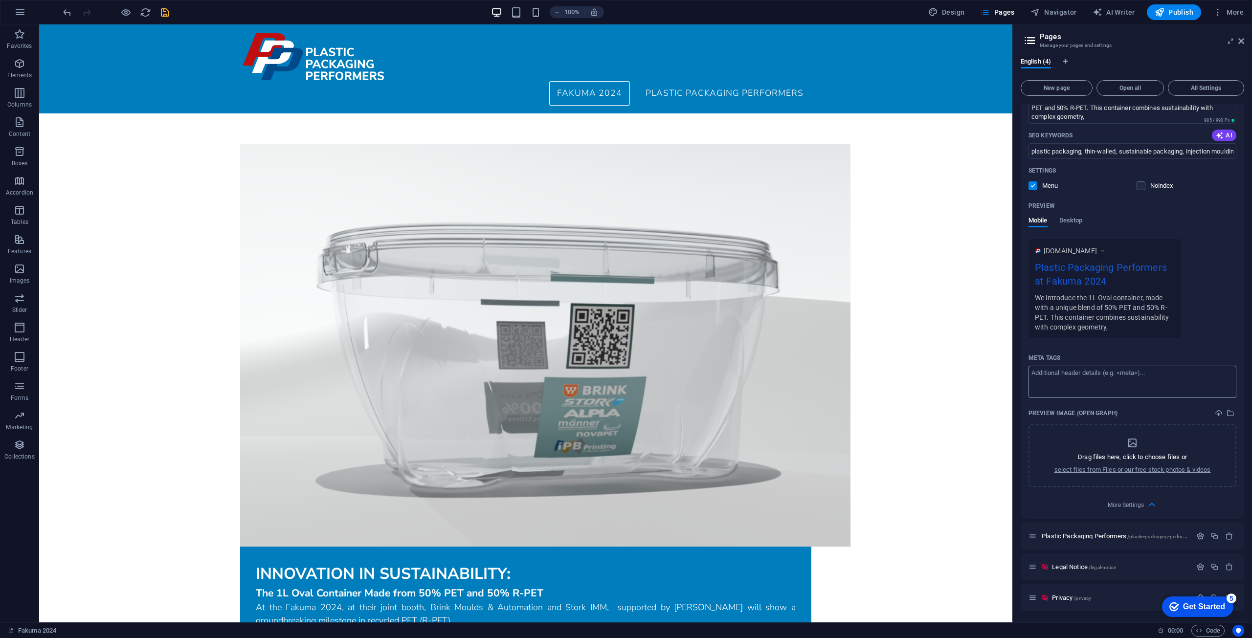
scroll to position [160, 0]
click at [1202, 536] on icon "button" at bounding box center [1200, 535] width 8 height 8
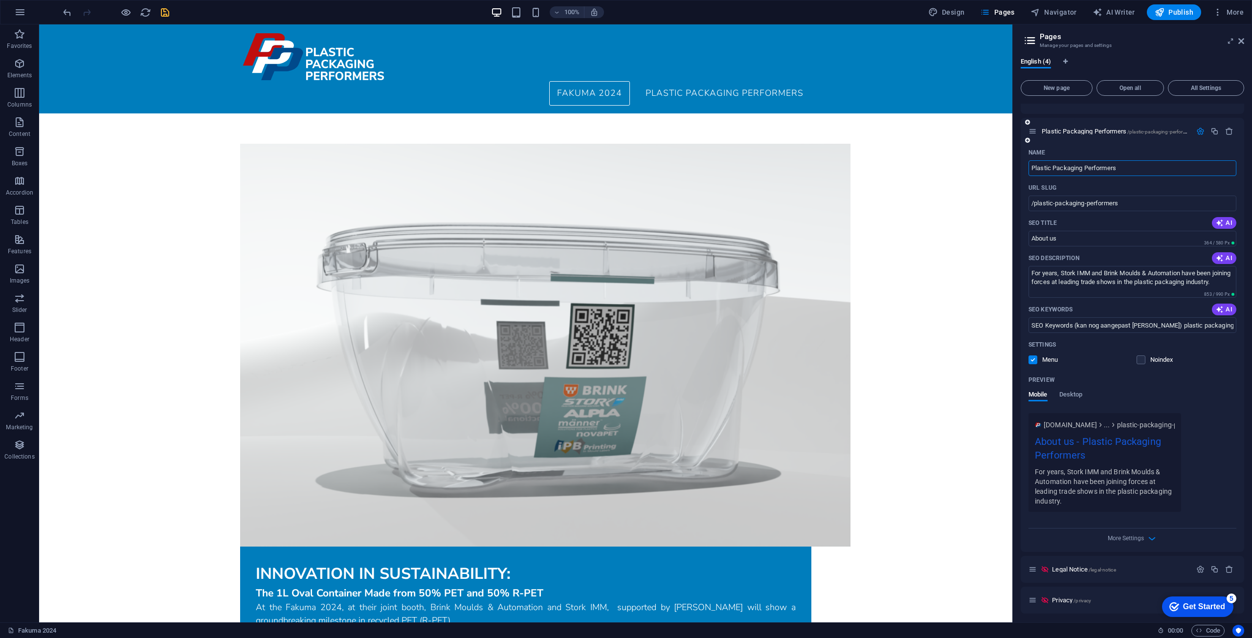
scroll to position [568, 0]
click at [1181, 11] on span "Publish" at bounding box center [1173, 12] width 39 height 10
